Goal: Information Seeking & Learning: Learn about a topic

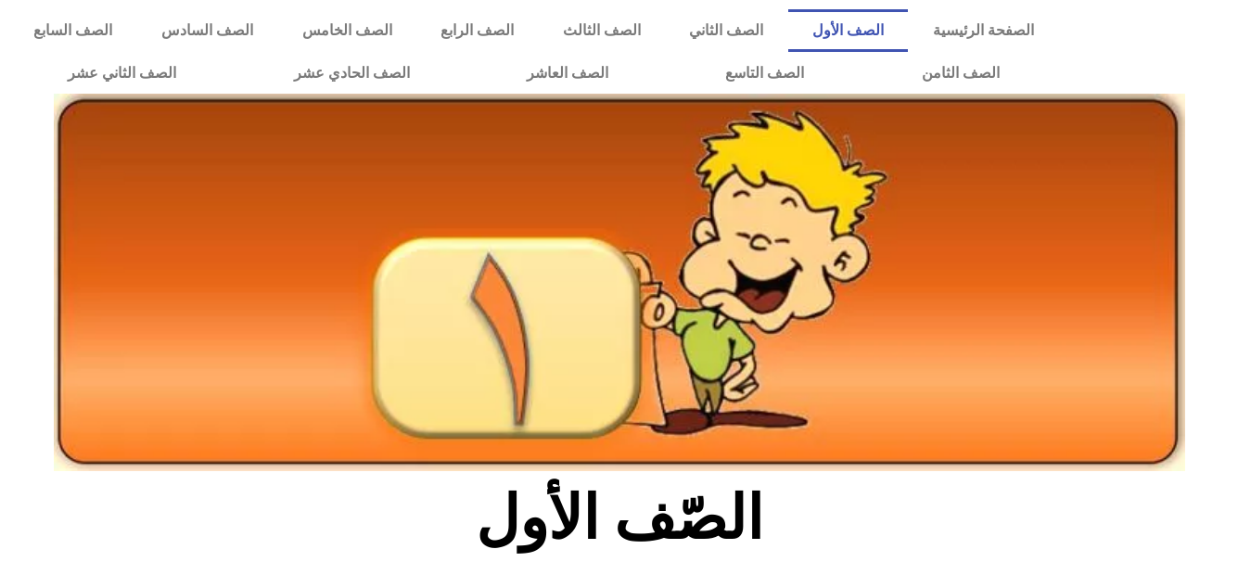
scroll to position [223, 0]
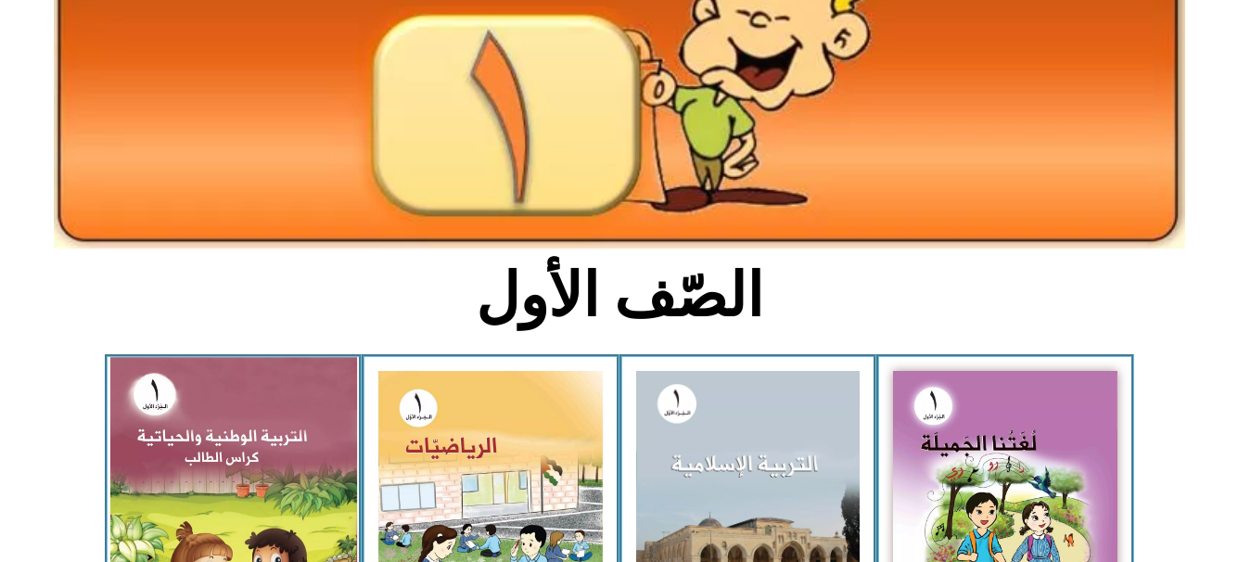
click at [258, 441] on img at bounding box center [232, 507] width 247 height 301
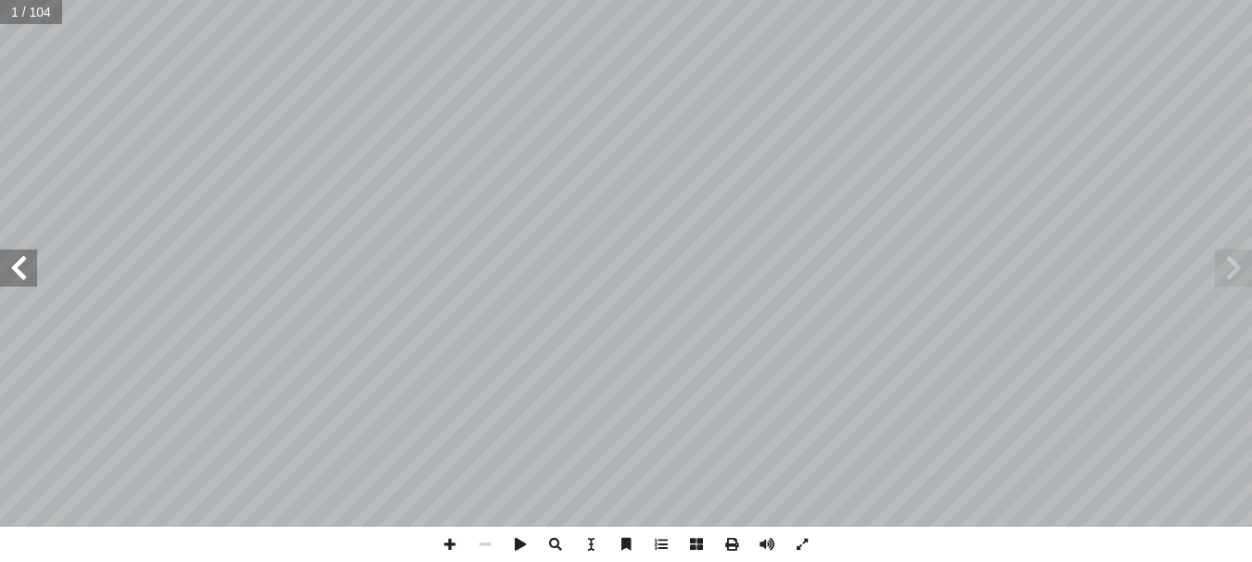
click at [30, 286] on span at bounding box center [18, 268] width 37 height 37
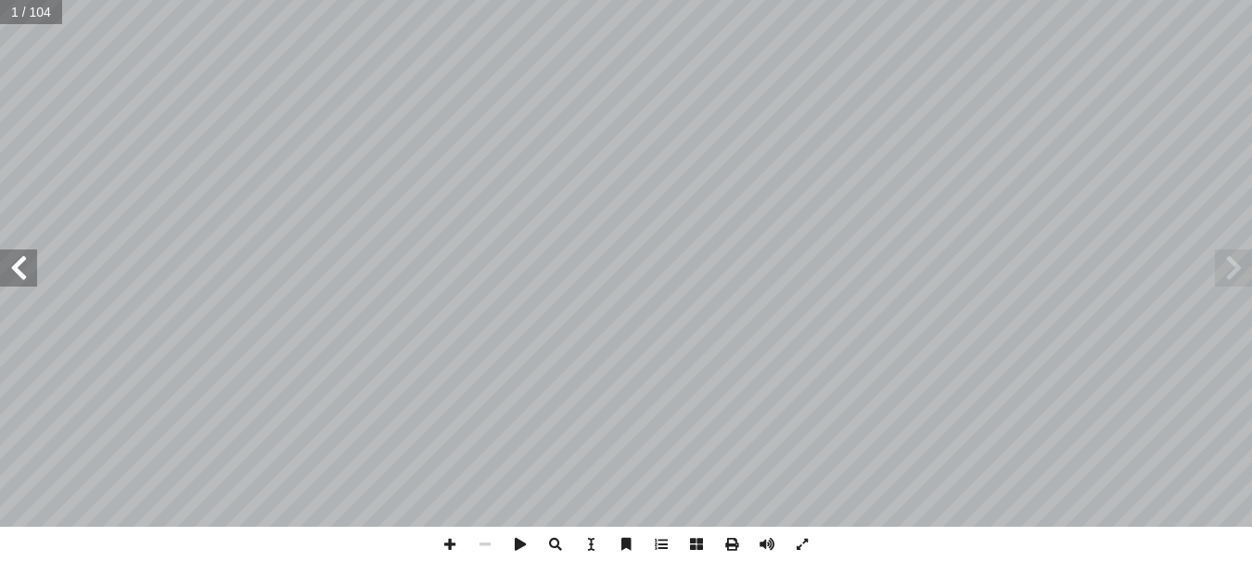
click at [30, 286] on span at bounding box center [18, 268] width 37 height 37
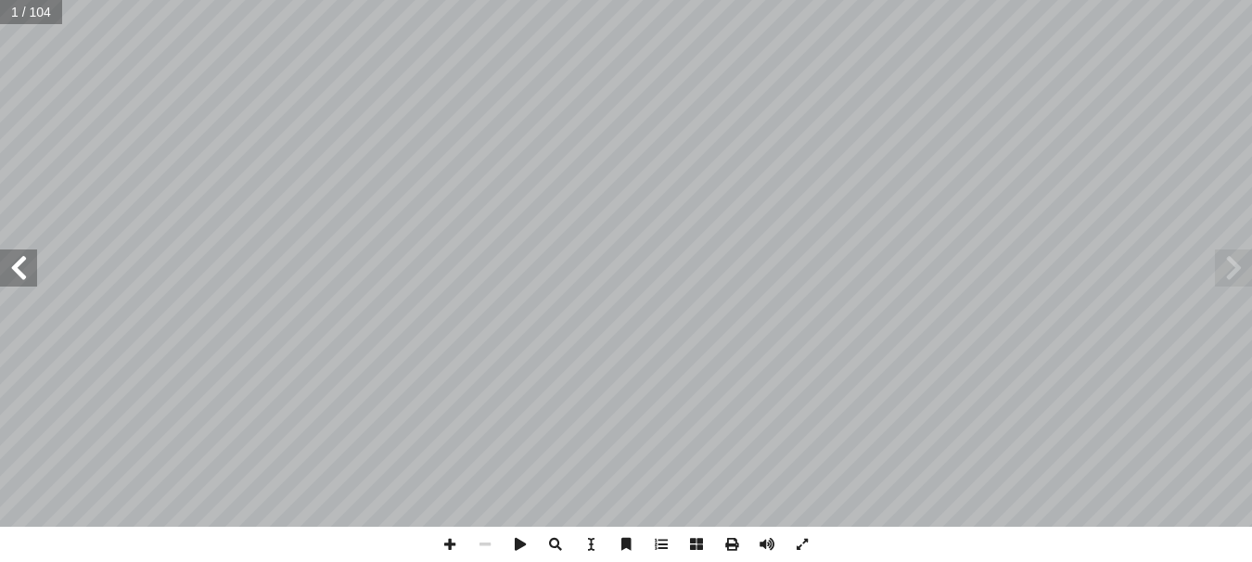
click at [30, 286] on span at bounding box center [18, 268] width 37 height 37
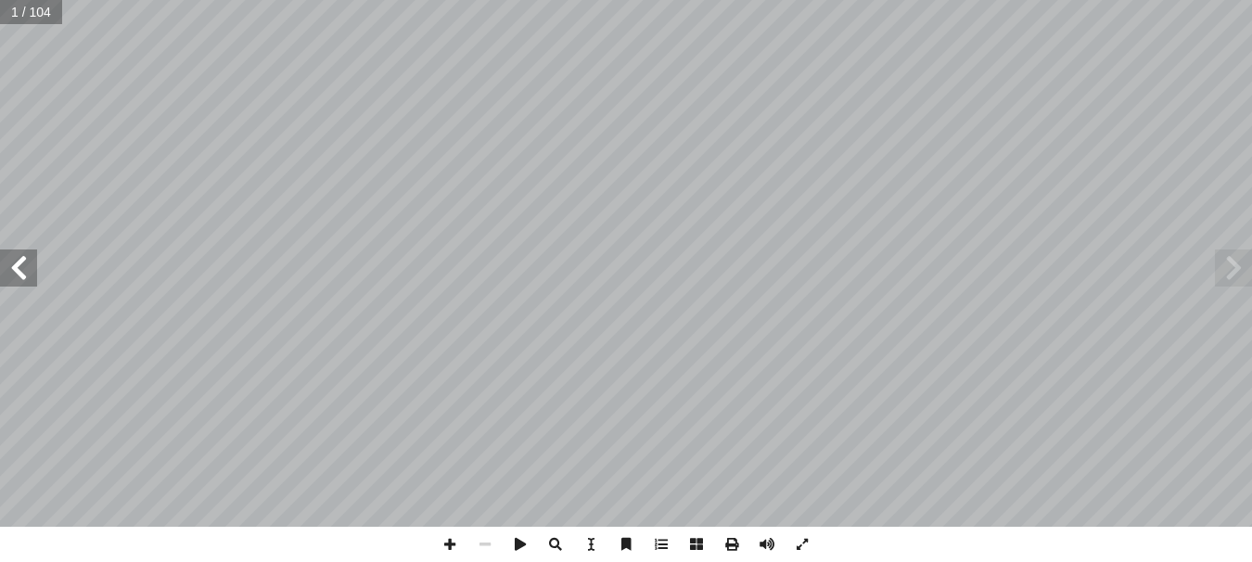
click at [30, 286] on span at bounding box center [18, 268] width 37 height 37
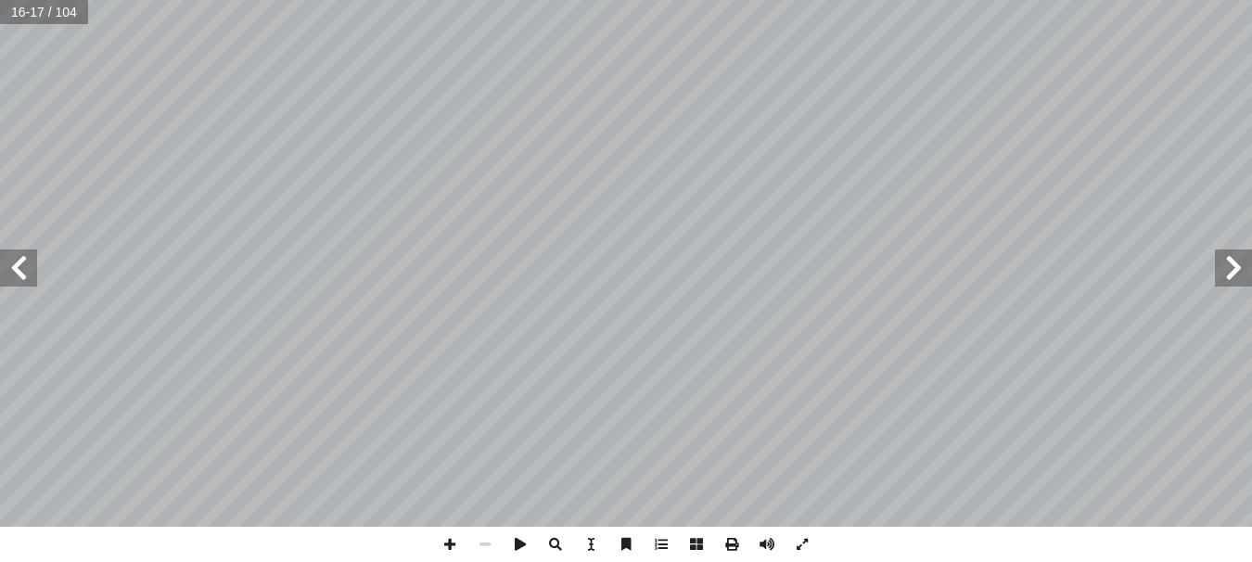
click at [30, 286] on span at bounding box center [18, 268] width 37 height 37
click at [32, 286] on span at bounding box center [18, 268] width 37 height 37
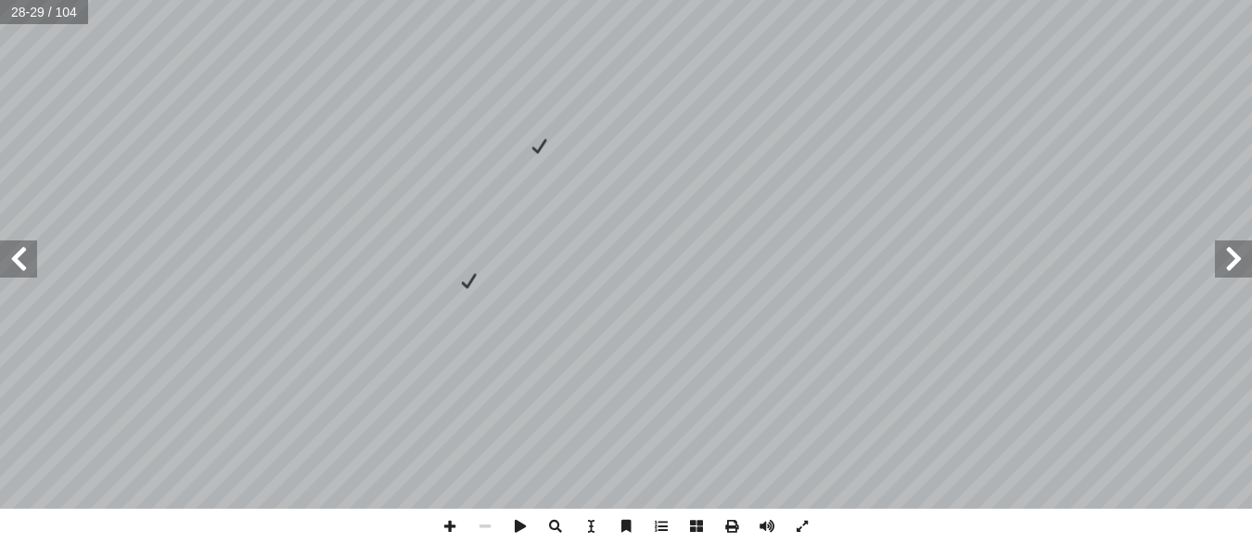
click at [19, 274] on span at bounding box center [18, 258] width 37 height 37
